Goal: Subscribe to service/newsletter

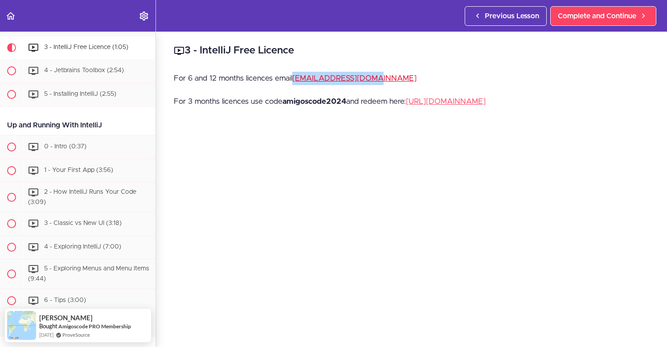
drag, startPoint x: 386, startPoint y: 78, endPoint x: 295, endPoint y: 79, distance: 91.0
click at [295, 79] on p "For 6 and 12 months licences email [EMAIL_ADDRESS][DOMAIN_NAME]" at bounding box center [412, 78] width 476 height 13
copy link "[EMAIL_ADDRESS][DOMAIN_NAME]"
click at [427, 104] on link "[URL][DOMAIN_NAME]" at bounding box center [446, 102] width 80 height 8
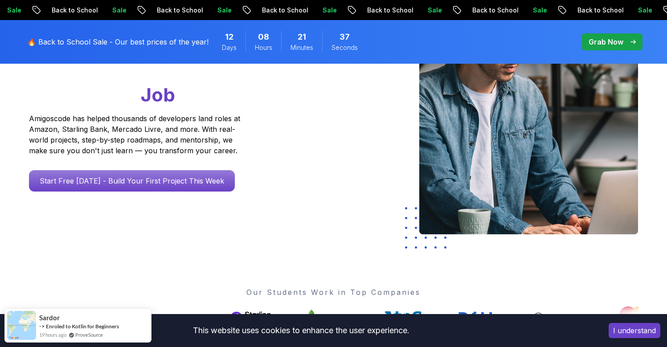
scroll to position [149, 0]
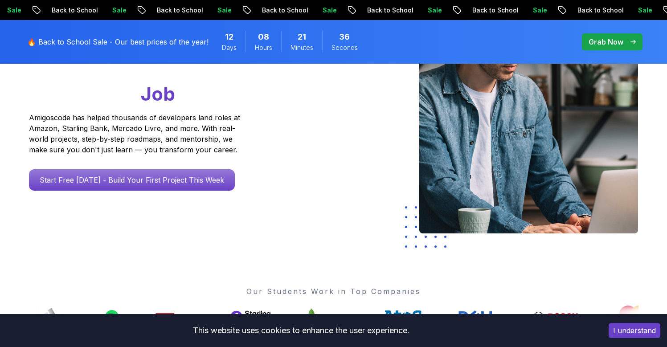
click at [628, 331] on button "I understand" at bounding box center [635, 330] width 52 height 15
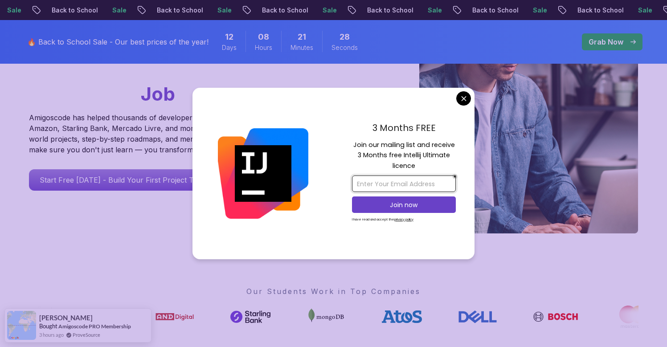
click at [397, 185] on input "email" at bounding box center [404, 184] width 104 height 16
type input "jeremias.braun@58agents.com"
type input "s"
click at [417, 177] on input "email" at bounding box center [404, 184] width 104 height 16
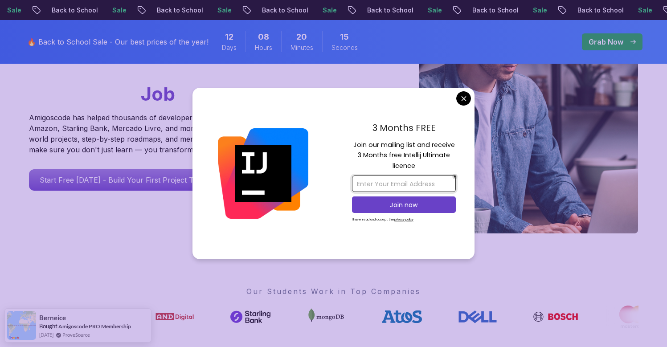
click at [369, 180] on input "email" at bounding box center [404, 184] width 104 height 16
type input "jeremias.braun@58agents.com"
click at [395, 203] on p "Join now" at bounding box center [404, 205] width 84 height 9
